Goal: Navigation & Orientation: Find specific page/section

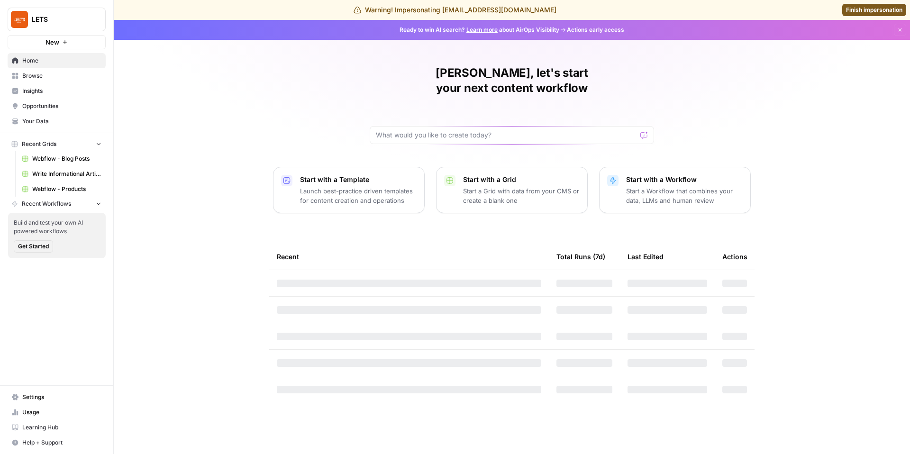
click at [44, 103] on span "Opportunities" at bounding box center [61, 106] width 79 height 9
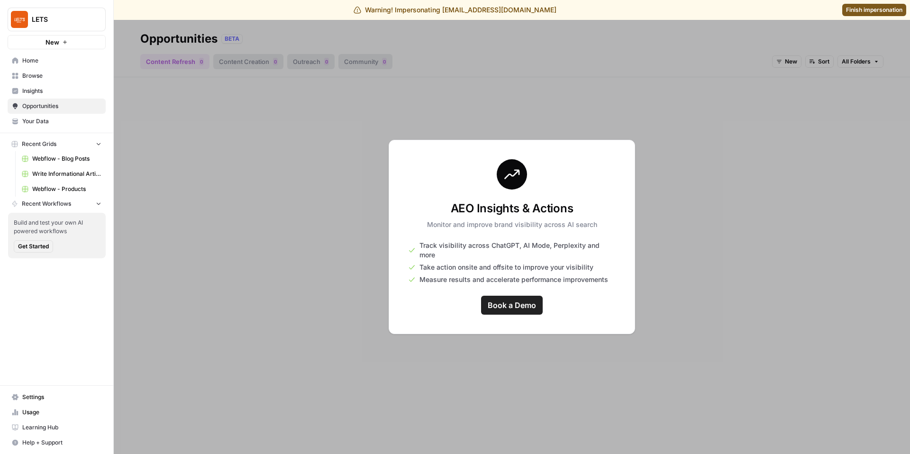
click at [53, 91] on span "Insights" at bounding box center [61, 91] width 79 height 9
click at [53, 105] on span "Opportunities" at bounding box center [61, 106] width 79 height 9
click at [51, 94] on span "Insights" at bounding box center [61, 91] width 79 height 9
click at [854, 12] on span "Finish impersonation" at bounding box center [874, 10] width 56 height 9
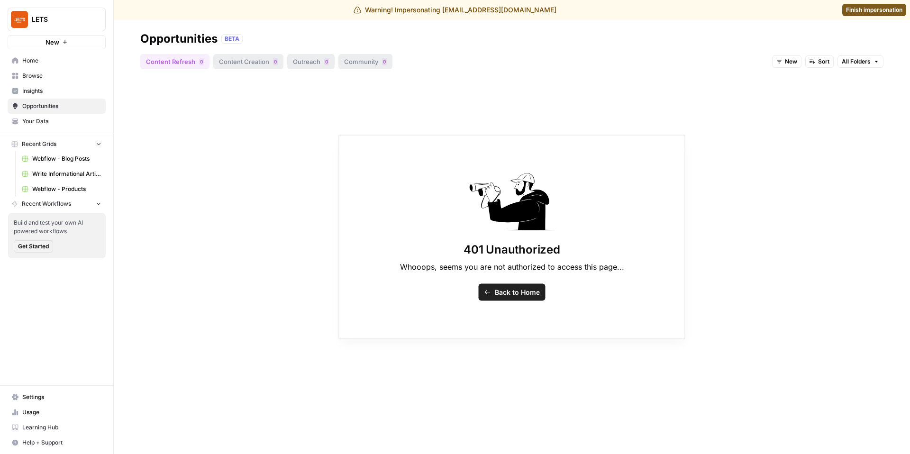
click at [526, 296] on span "Back to Home" at bounding box center [517, 292] width 45 height 9
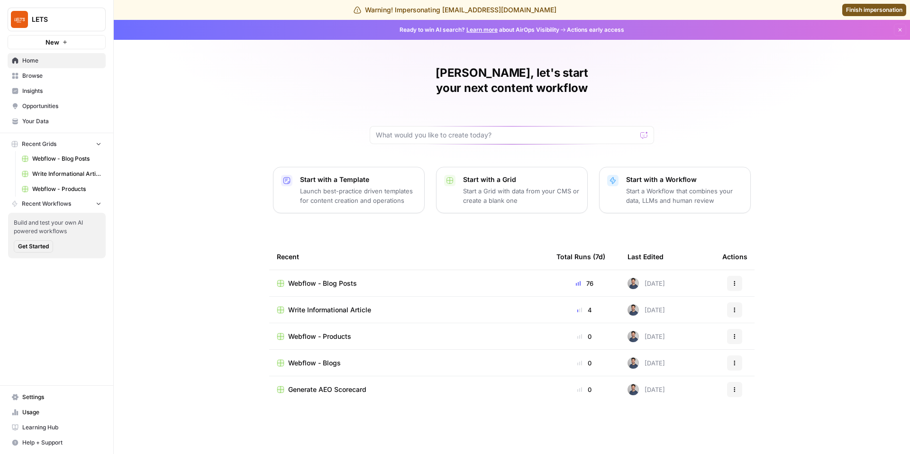
click at [858, 14] on link "Finish impersonation" at bounding box center [874, 10] width 64 height 12
